Goal: Information Seeking & Learning: Learn about a topic

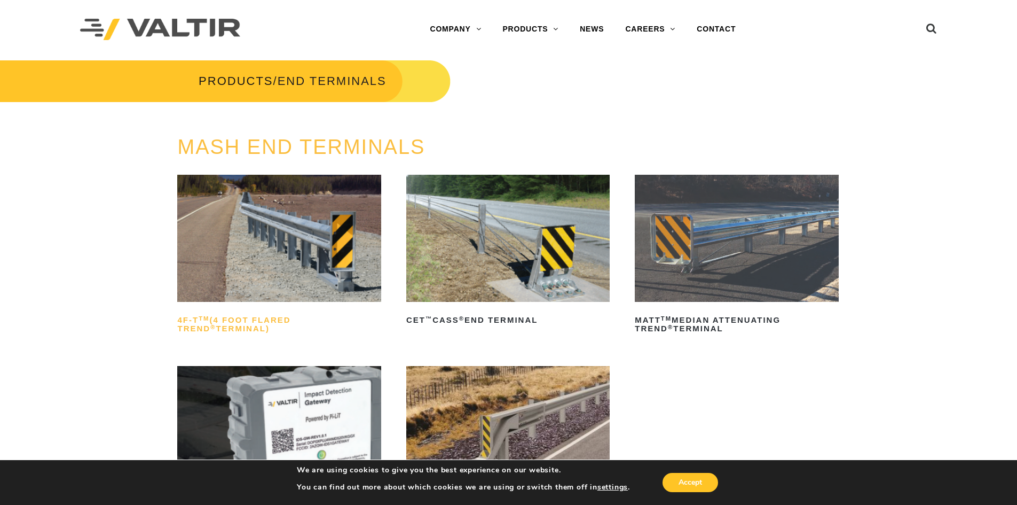
click at [287, 318] on h2 "4F-T TM (4 Foot Flared TREND ® Terminal)" at bounding box center [278, 324] width 203 height 26
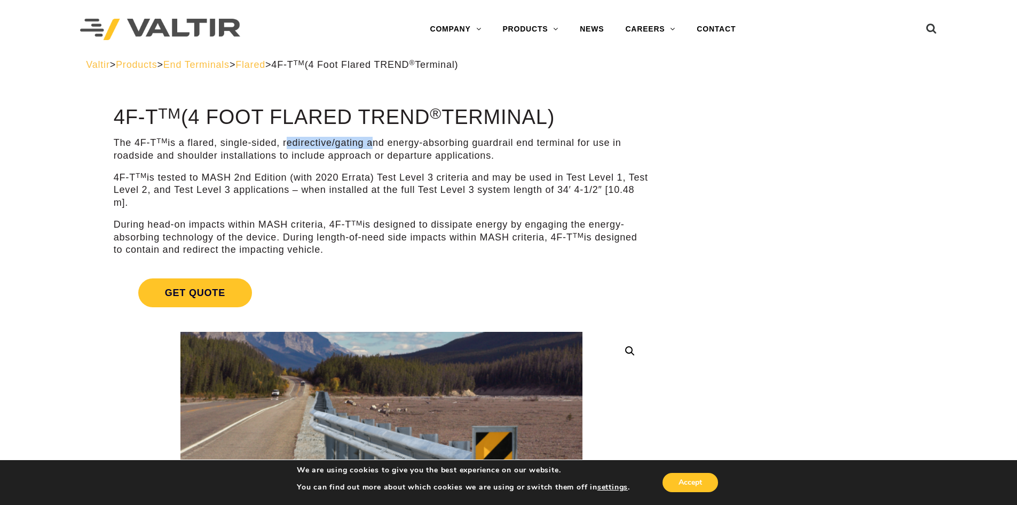
drag, startPoint x: 287, startPoint y: 142, endPoint x: 370, endPoint y: 148, distance: 83.0
click at [370, 148] on p "The 4F-T TM is a flared, single-sided, redirective/gating and energy-absorbing …" at bounding box center [382, 149] width 536 height 25
copy p "redirective/gating"
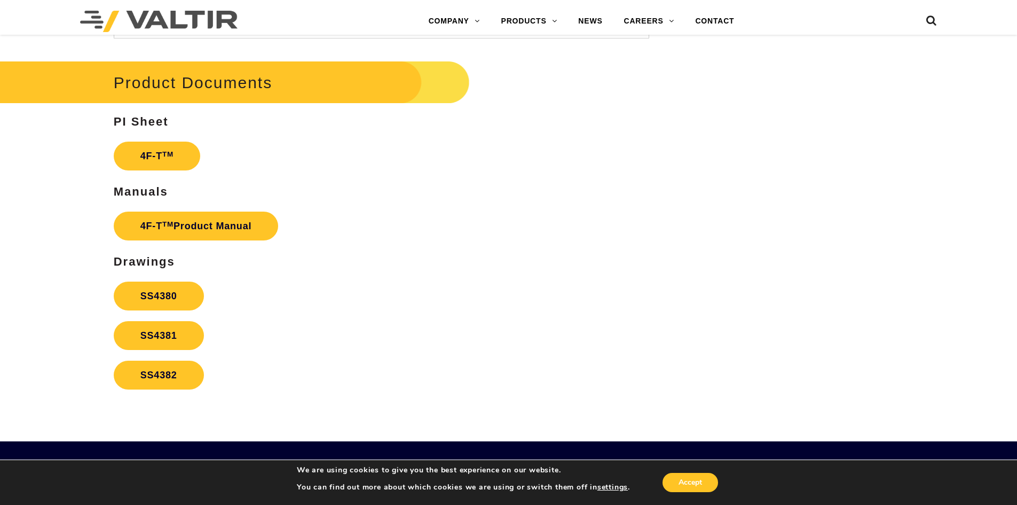
scroll to position [2029, 0]
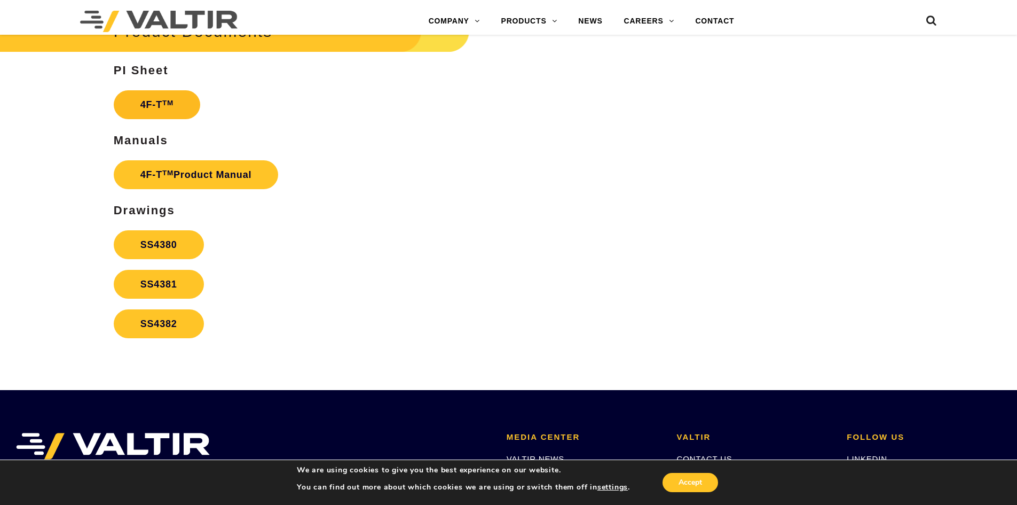
click at [169, 105] on sup "TM" at bounding box center [167, 103] width 11 height 8
